Goal: Transaction & Acquisition: Purchase product/service

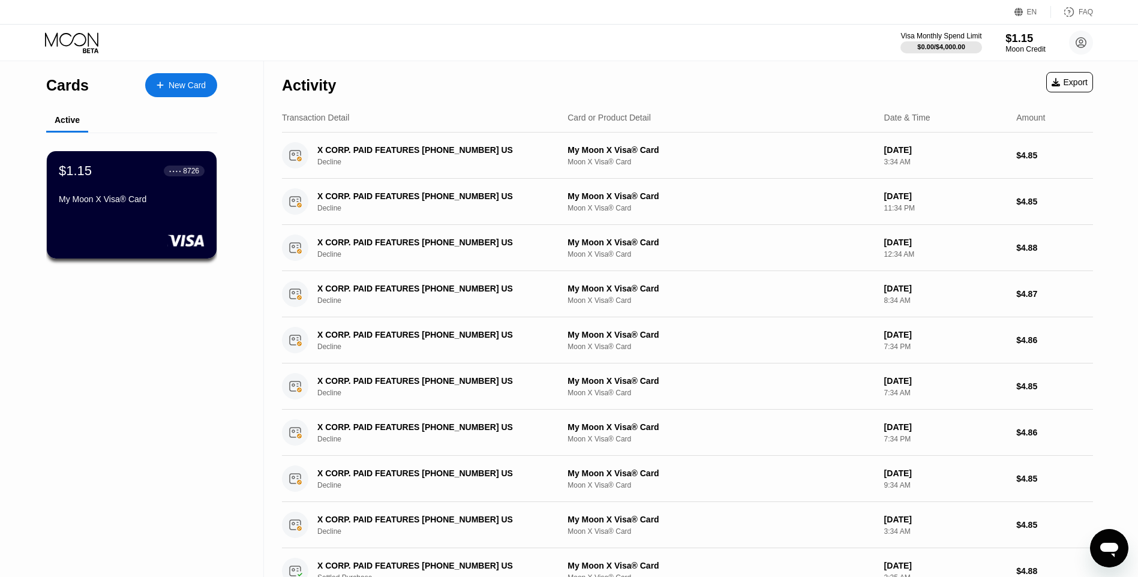
click at [1017, 38] on div "$1.15" at bounding box center [1026, 38] width 40 height 13
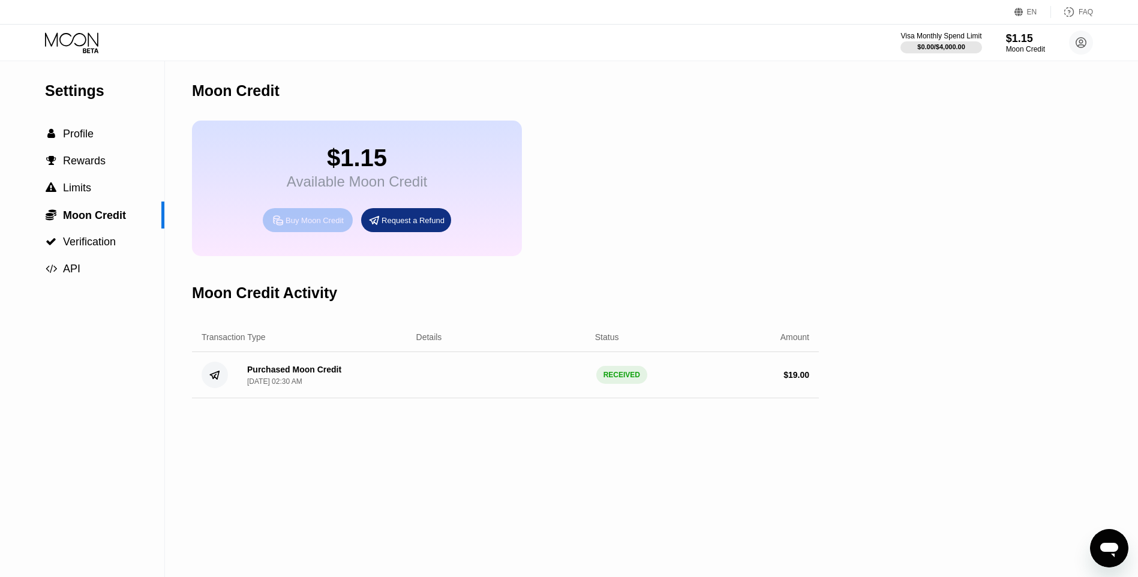
click at [324, 226] on div "Buy Moon Credit" at bounding box center [315, 220] width 58 height 10
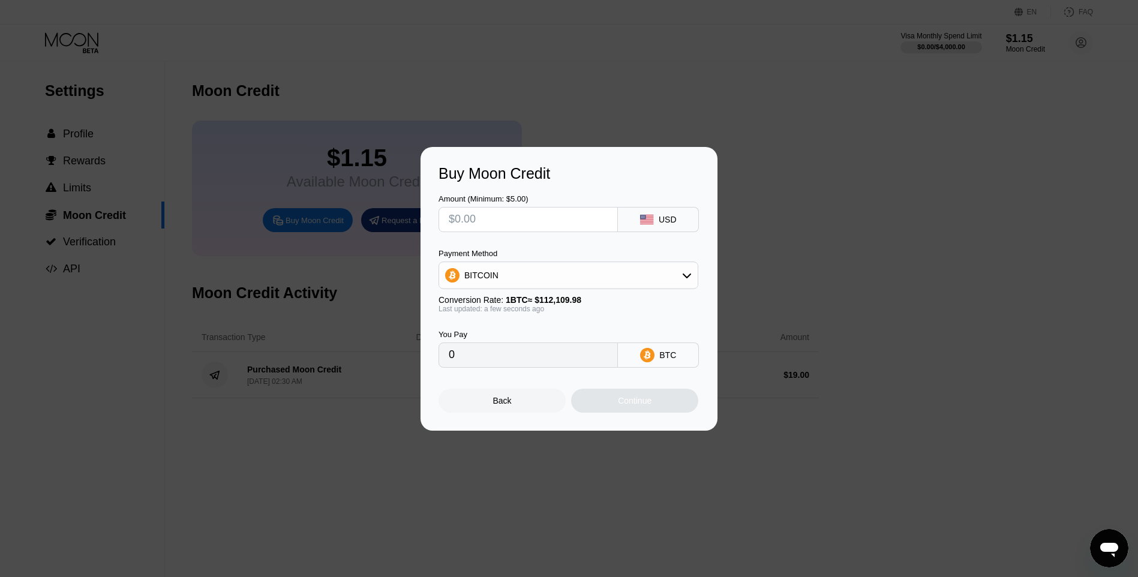
click at [524, 217] on input "text" at bounding box center [528, 220] width 159 height 24
click at [609, 277] on div "BITCOIN" at bounding box center [568, 275] width 259 height 24
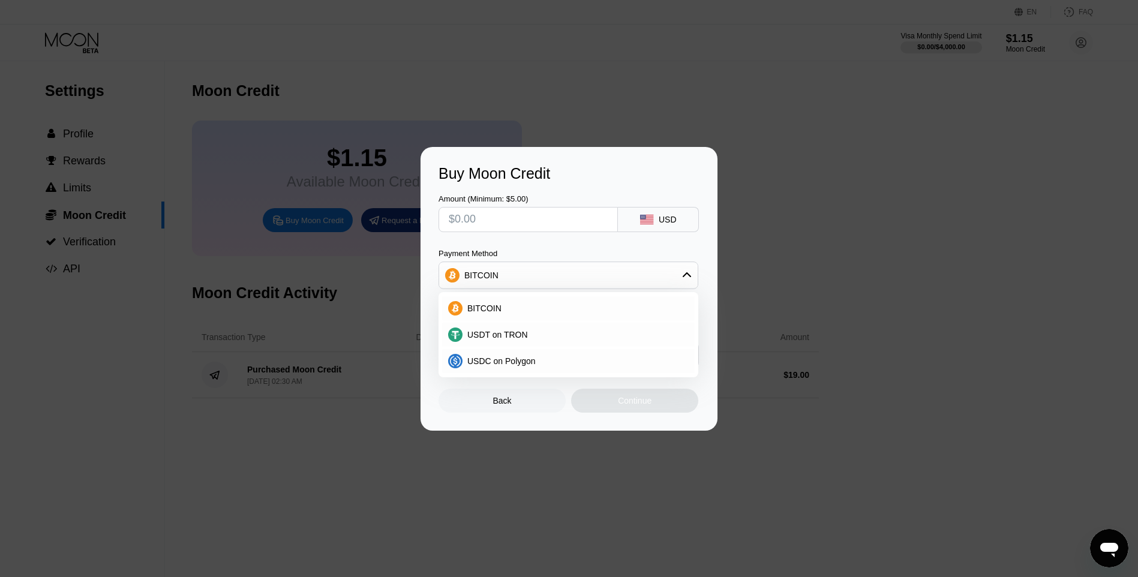
click at [412, 86] on div at bounding box center [573, 288] width 1147 height 577
click at [644, 116] on div at bounding box center [573, 288] width 1147 height 577
click at [500, 396] on div "Back" at bounding box center [502, 401] width 127 height 24
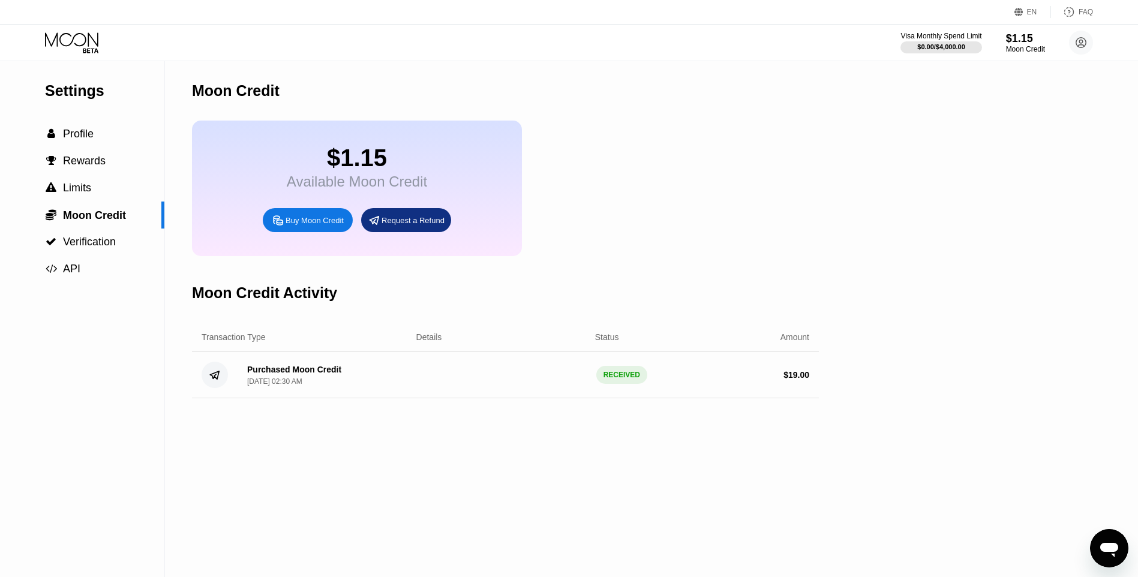
click at [597, 202] on div "$1.15 Available Moon Credit Buy Moon Credit Request a Refund" at bounding box center [505, 189] width 627 height 136
